Goal: Information Seeking & Learning: Learn about a topic

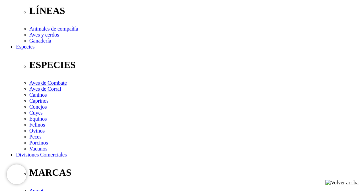
scroll to position [213, 0]
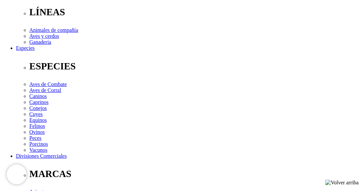
drag, startPoint x: 144, startPoint y: 174, endPoint x: 165, endPoint y: 177, distance: 20.8
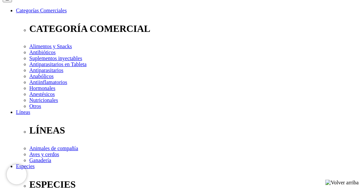
scroll to position [80, 0]
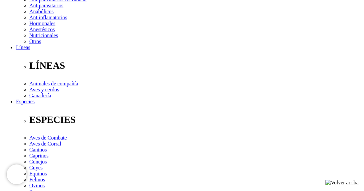
scroll to position [180, 0]
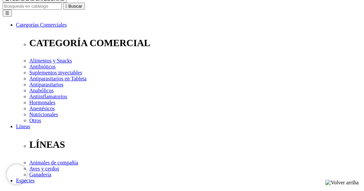
scroll to position [80, 0]
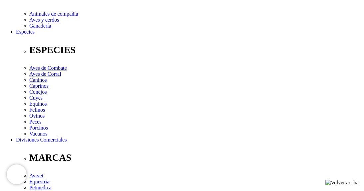
scroll to position [266, 0]
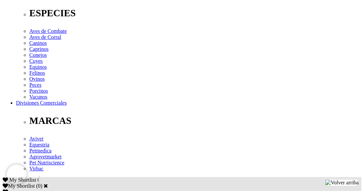
drag, startPoint x: 169, startPoint y: 112, endPoint x: 180, endPoint y: 110, distance: 11.1
drag, startPoint x: 163, startPoint y: 112, endPoint x: 191, endPoint y: 114, distance: 28.0
